Goal: Task Accomplishment & Management: Manage account settings

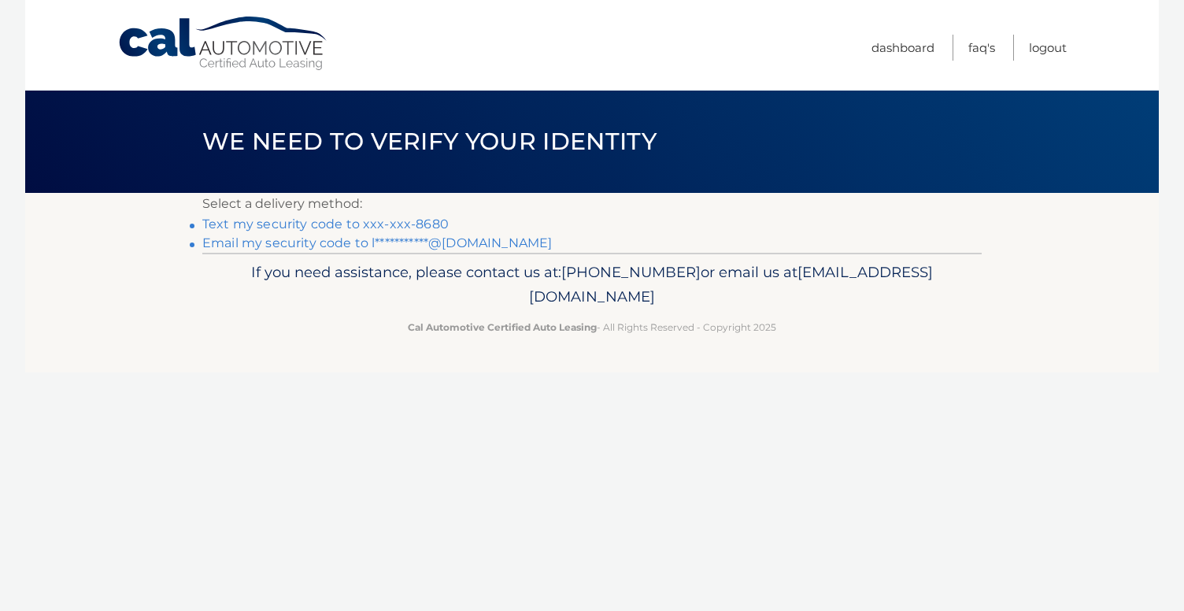
click at [405, 224] on link "Text my security code to xxx-xxx-8680" at bounding box center [325, 223] width 246 height 15
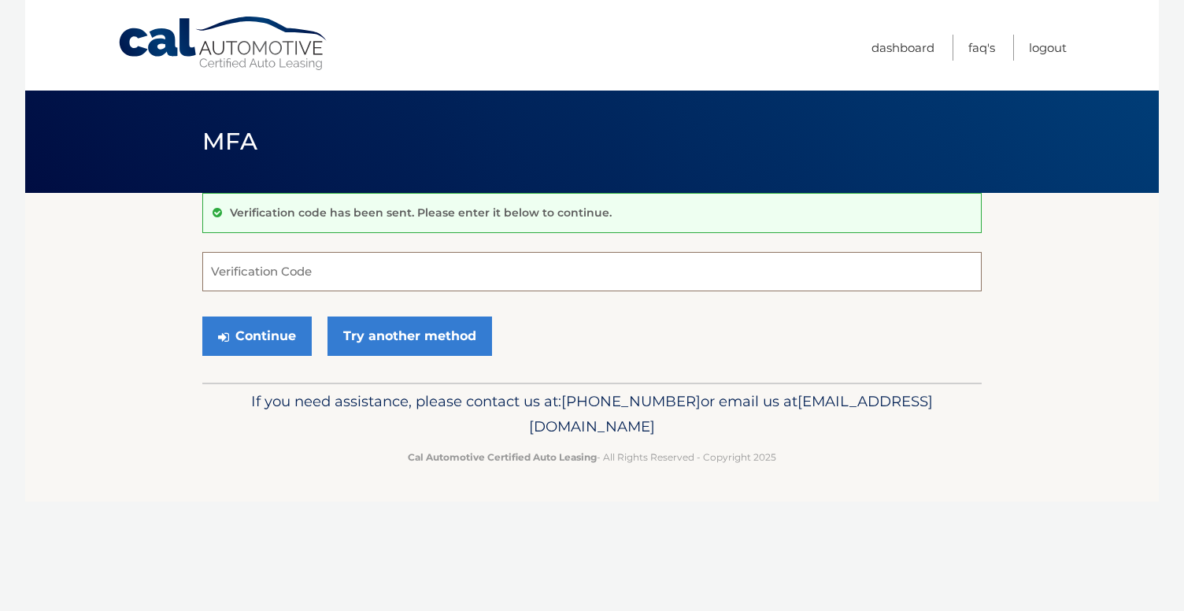
click at [332, 279] on input "Verification Code" at bounding box center [591, 271] width 779 height 39
click at [327, 274] on input "Verification Code" at bounding box center [591, 271] width 779 height 39
type input "859010"
click at [202, 316] on button "Continue" at bounding box center [256, 335] width 109 height 39
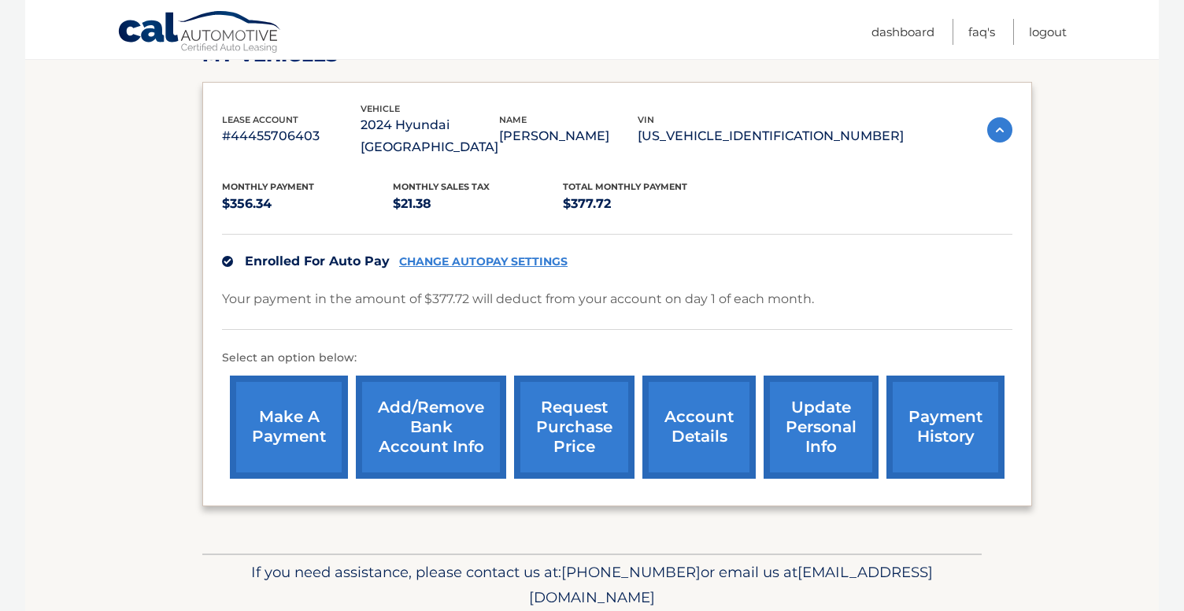
scroll to position [256, 0]
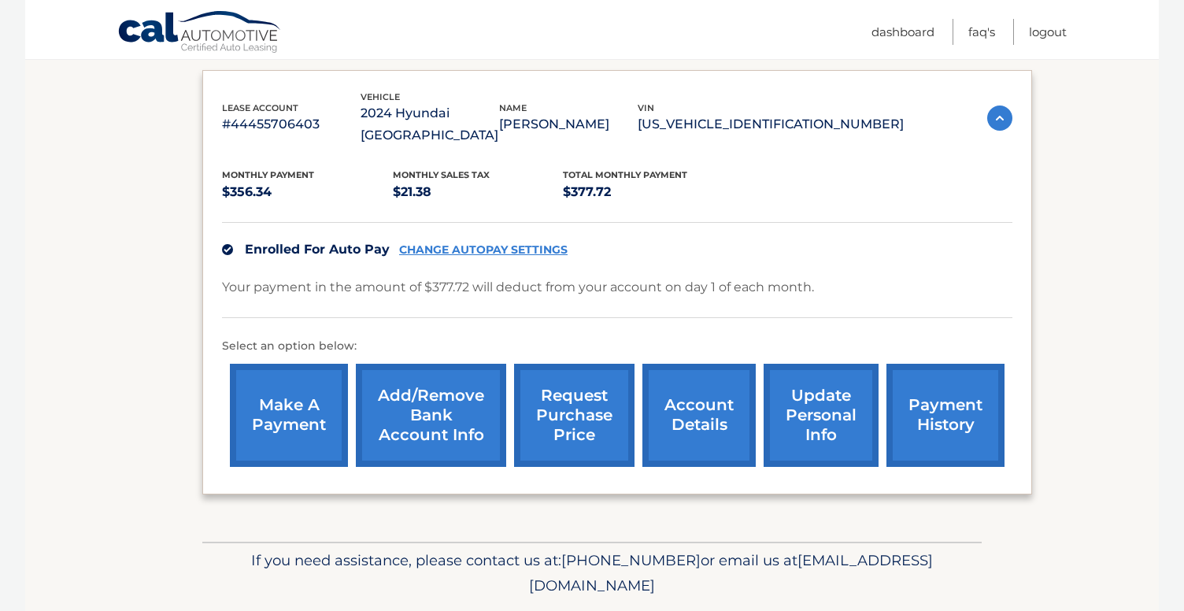
click at [172, 504] on section "my vehicles Add a new lease lease account #44455706403 vehicle 2024 Hyundai [GE…" at bounding box center [591, 239] width 1133 height 604
